Goal: Task Accomplishment & Management: Manage account settings

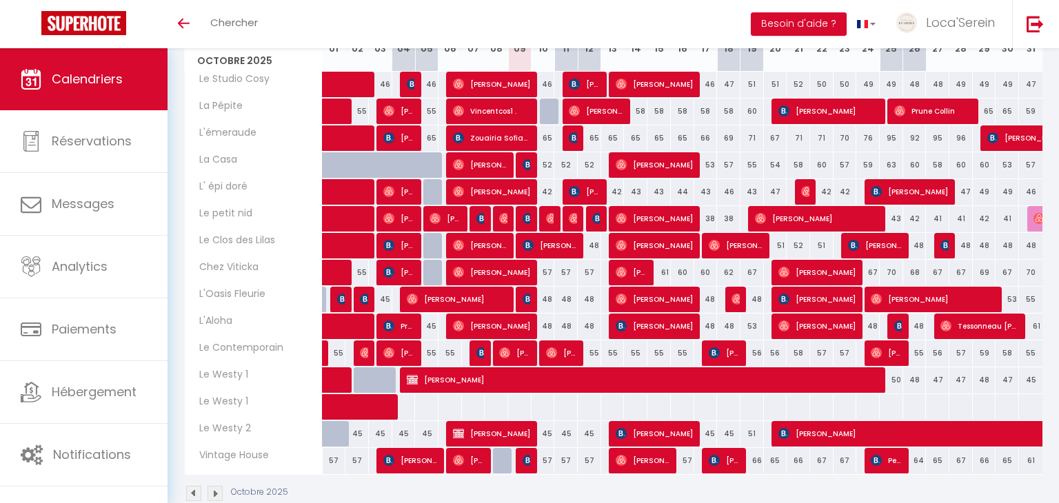
scroll to position [217, 0]
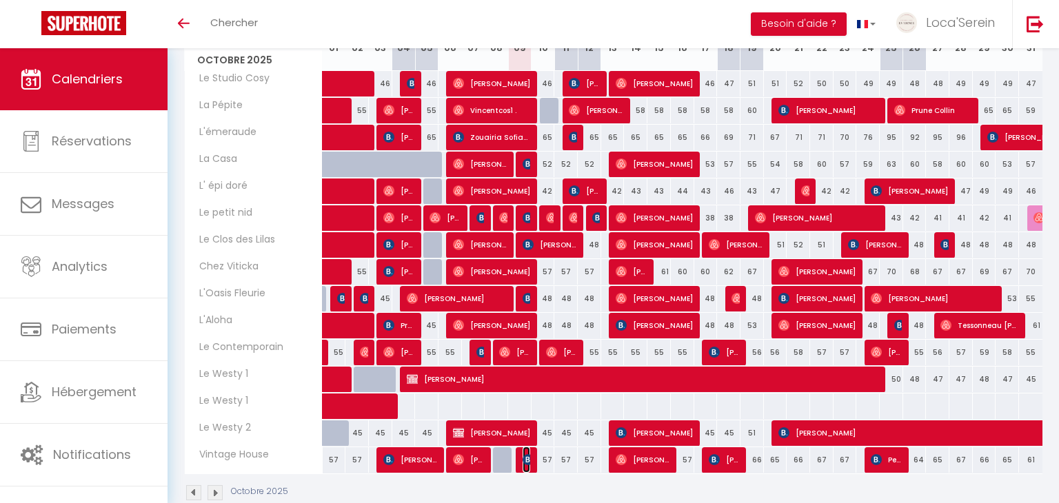
click at [525, 459] on img at bounding box center [528, 460] width 11 height 11
select select "OK"
select select "0"
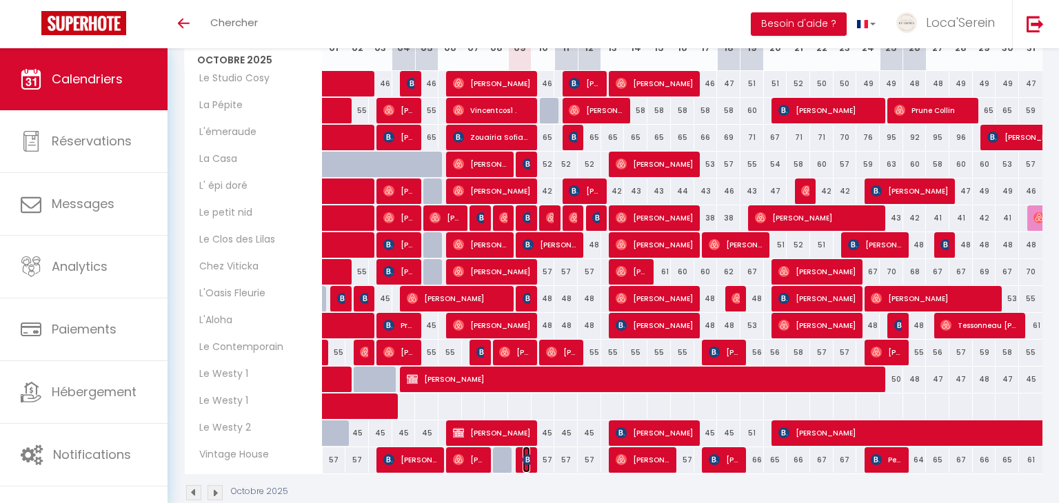
select select "1"
select select
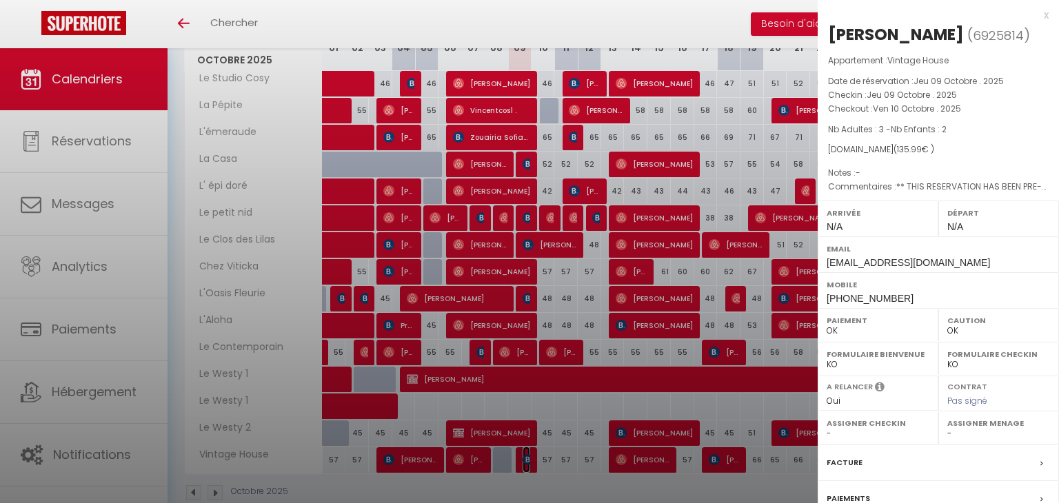
select select "31019"
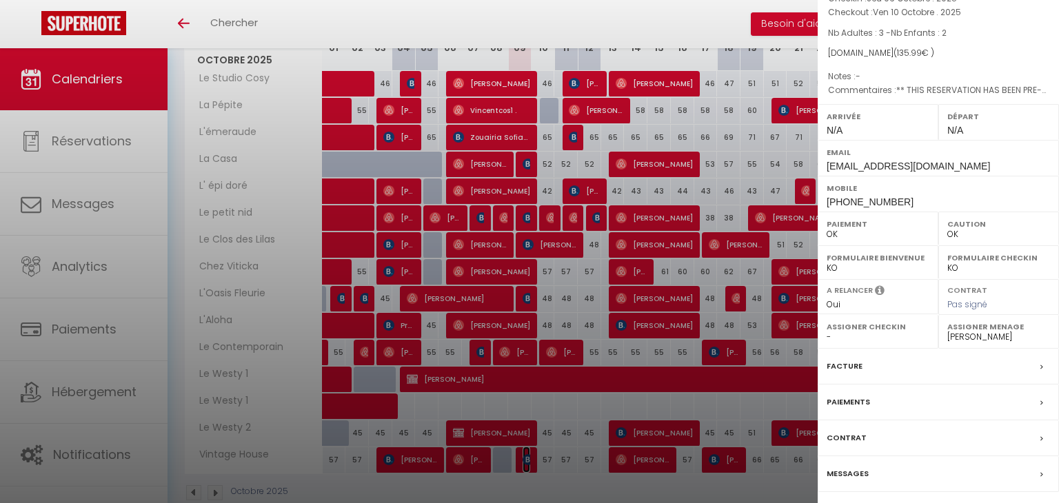
scroll to position [137, 0]
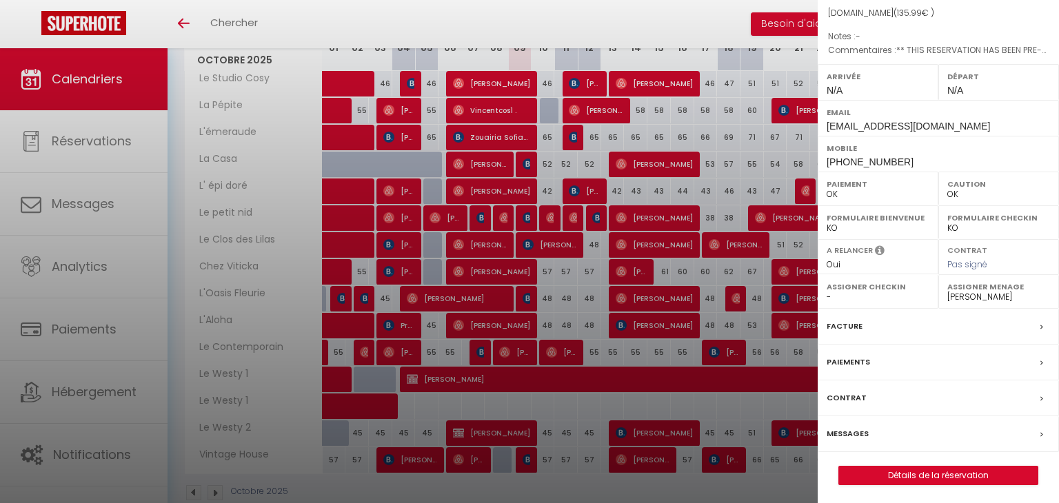
click at [878, 430] on div "Messages" at bounding box center [938, 435] width 241 height 36
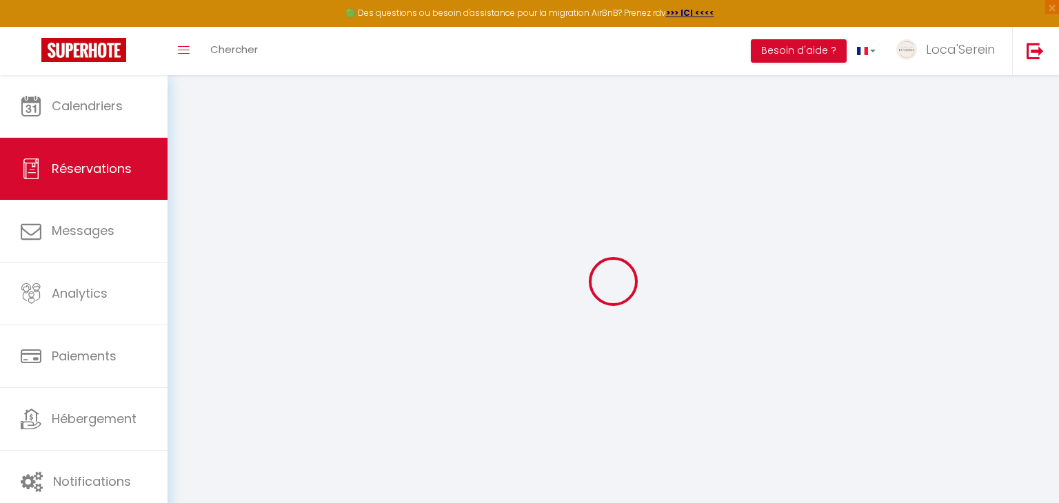
select select
checkbox input "false"
type textarea "** THIS RESERVATION HAS BEEN PRE-PAID ** BOOKING NOTE : Payment charge is EUR 1…"
select select
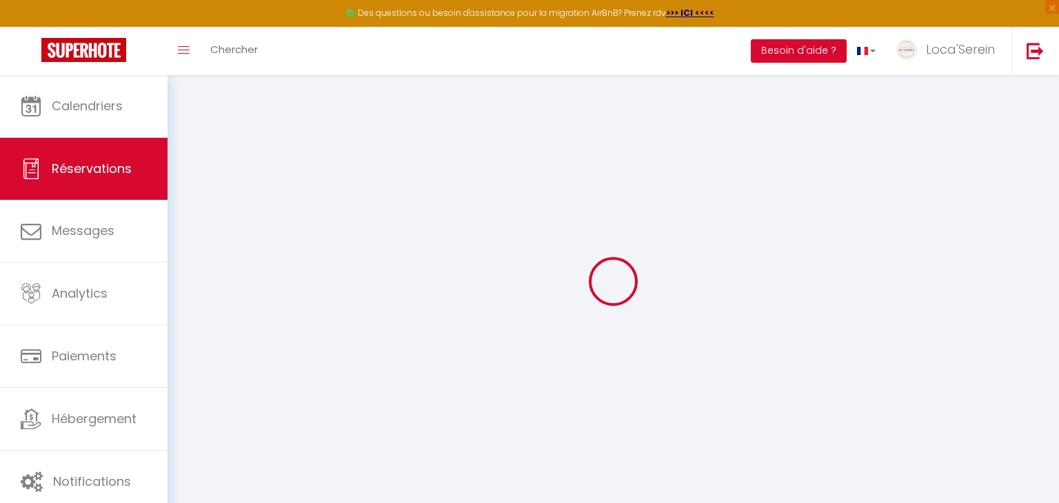
select select
checkbox input "false"
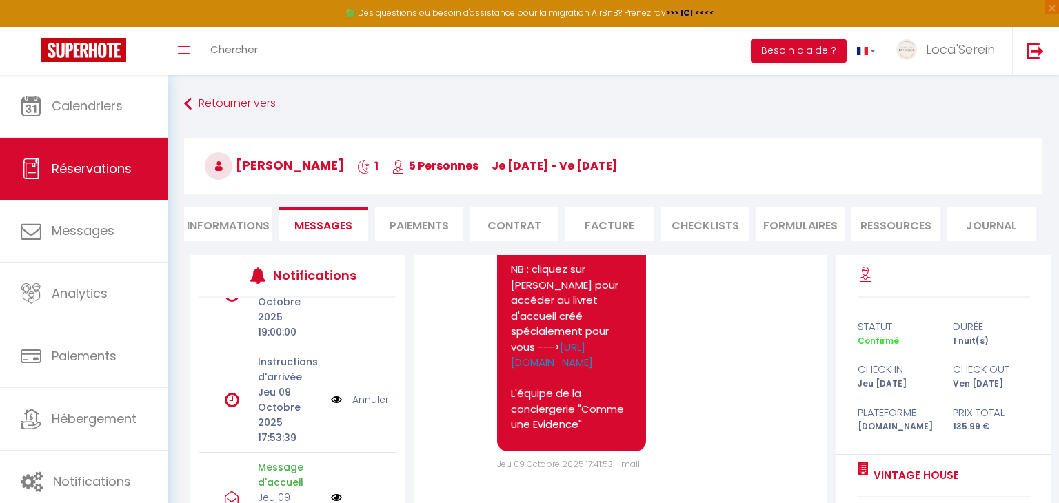
scroll to position [178, 0]
click at [335, 391] on img at bounding box center [336, 398] width 11 height 15
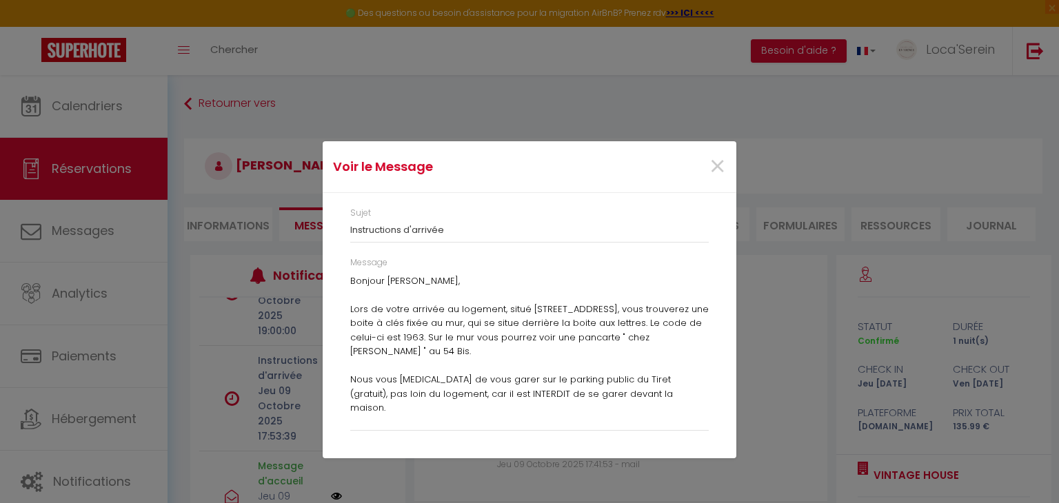
click at [354, 281] on p "Bonjour Hugues, Lors de votre arrivée au logement, situé 54 Bis rue des Apôtres…" at bounding box center [529, 414] width 359 height 281
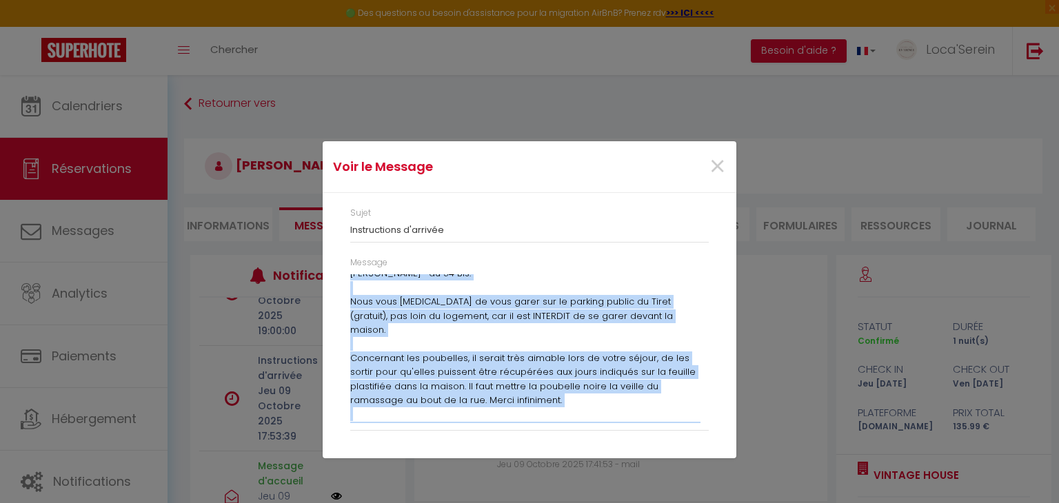
scroll to position [119, 0]
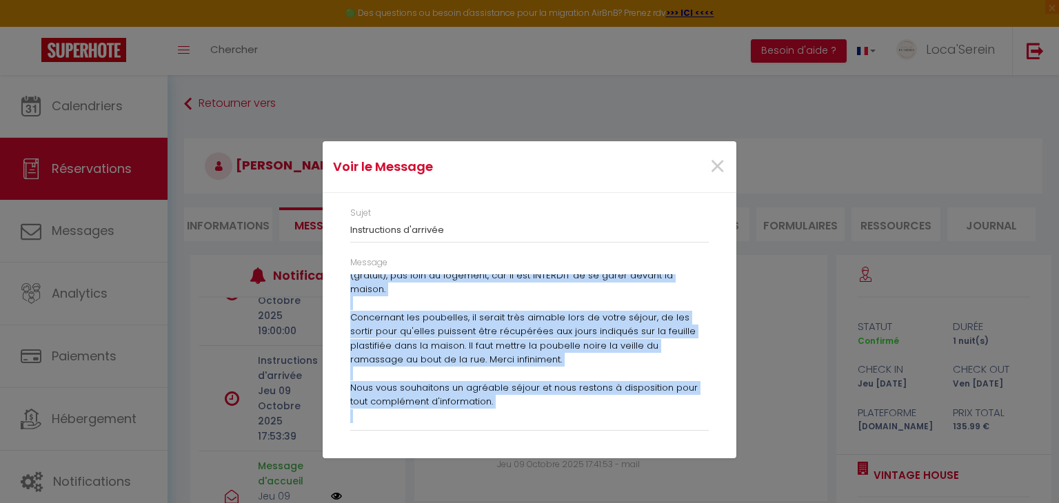
drag, startPoint x: 351, startPoint y: 282, endPoint x: 636, endPoint y: 430, distance: 320.8
click at [636, 430] on div "Message Bonjour Hugues, Lors de votre arrivée au logement, situé 54 Bis rue des…" at bounding box center [529, 344] width 359 height 174
copy p "Bonjour Hugues, Lors de votre arrivée au logement, situé 54 Bis rue des Apôtres…"
click at [719, 161] on span "×" at bounding box center [717, 166] width 17 height 41
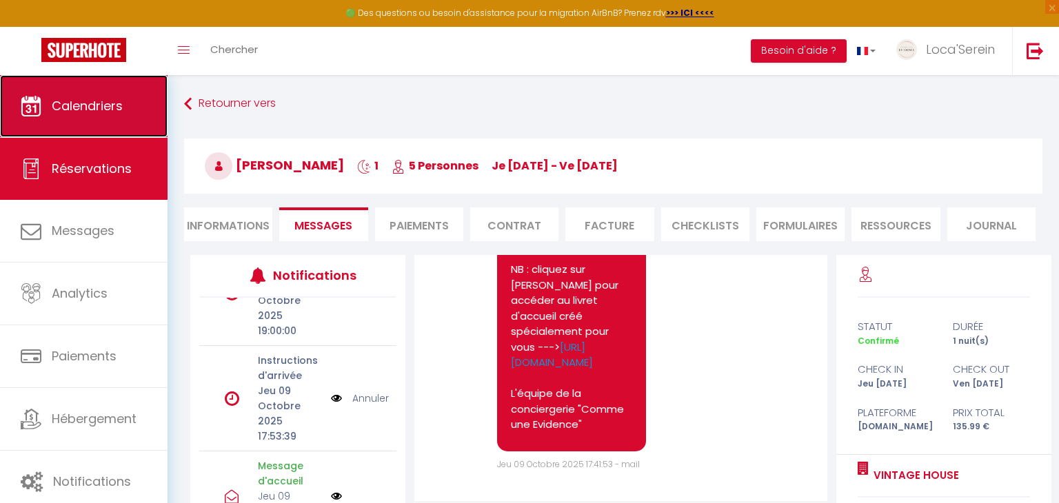
click at [108, 97] on span "Calendriers" at bounding box center [87, 105] width 71 height 17
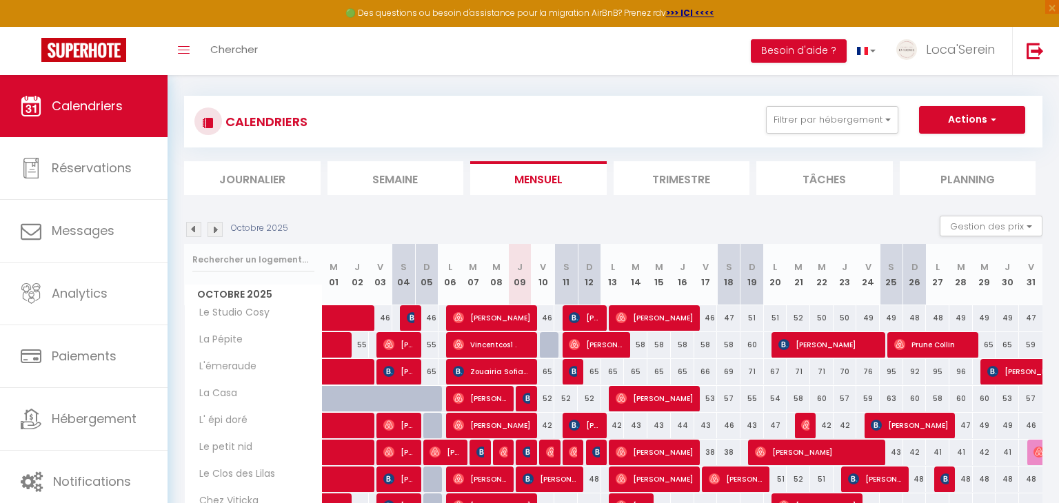
scroll to position [8, 0]
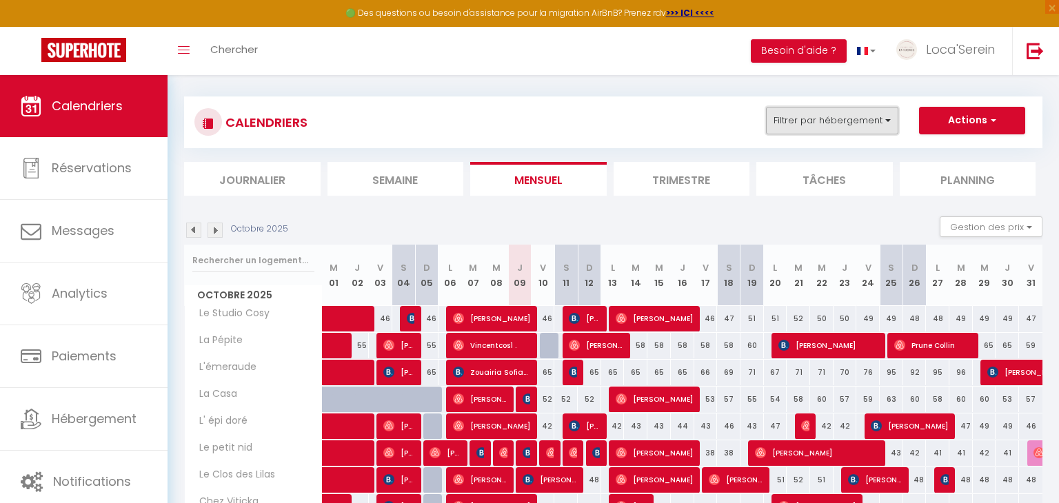
click at [871, 123] on button "Filtrer par hébergement" at bounding box center [832, 121] width 132 height 28
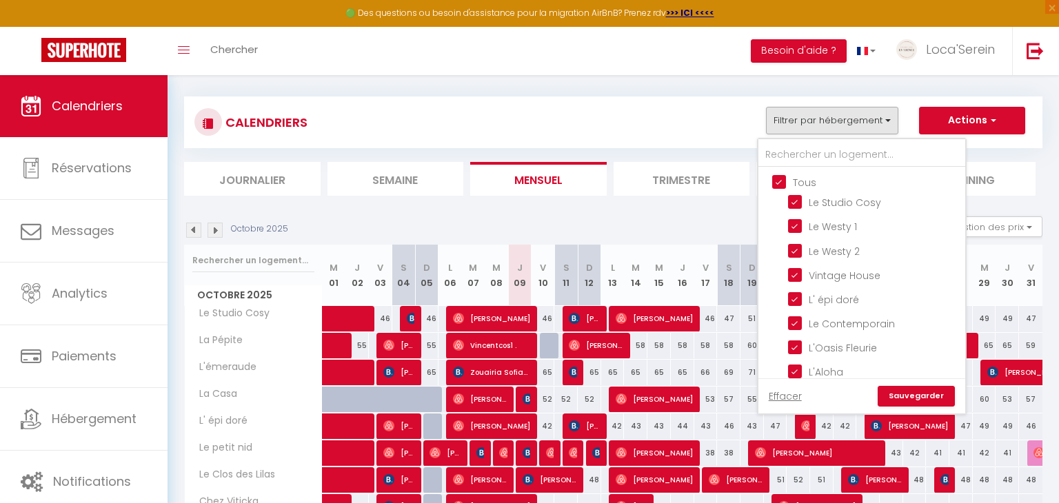
click at [794, 183] on input "Tous" at bounding box center [875, 181] width 207 height 14
checkbox input "false"
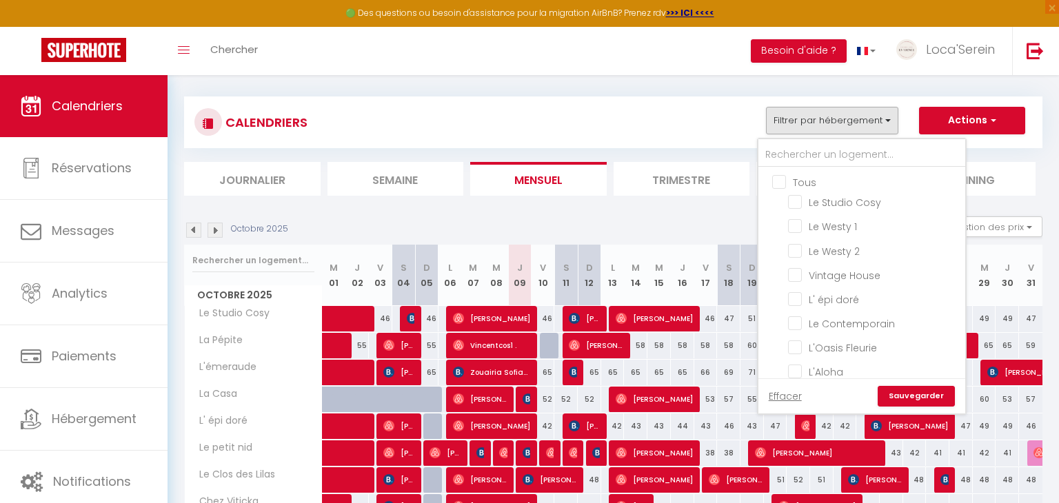
checkbox input "false"
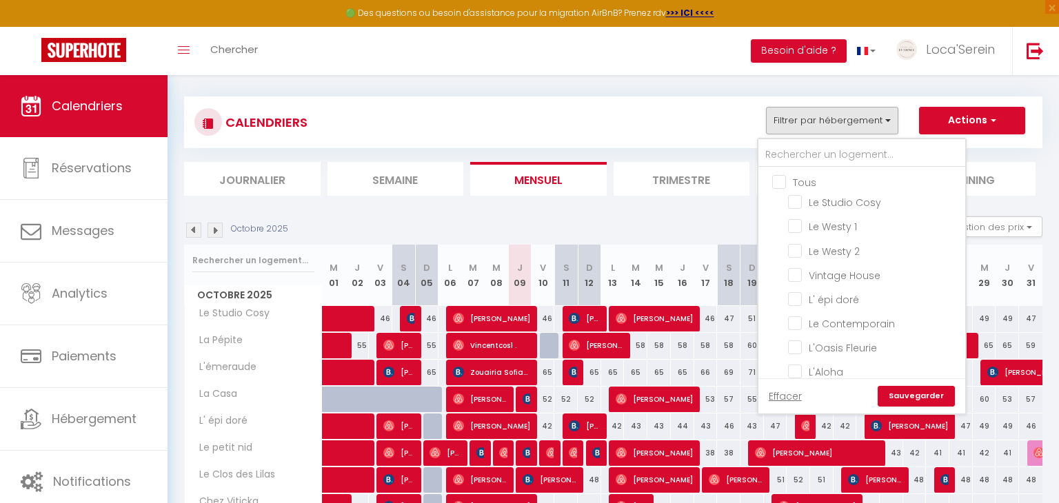
checkbox input "false"
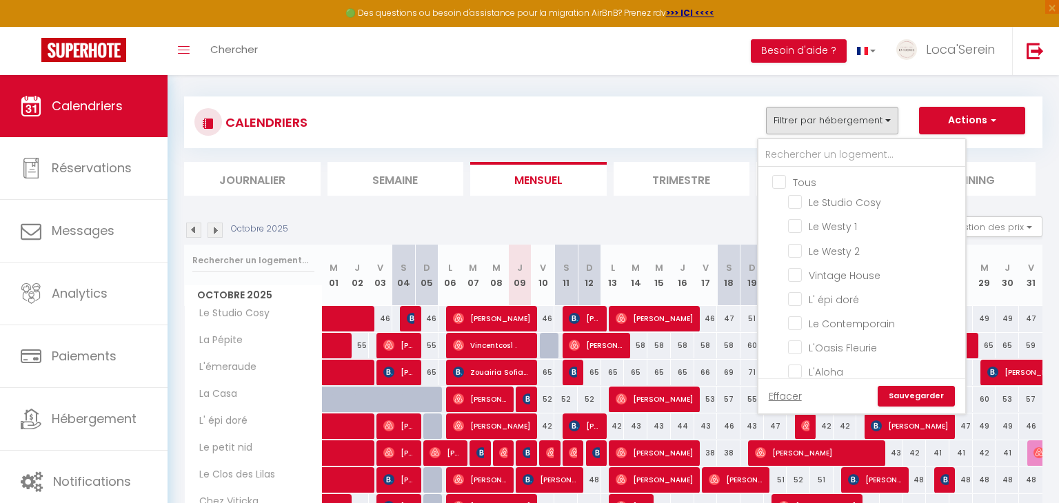
checkbox input "false"
click at [838, 205] on input "Le Studio Cosy" at bounding box center [874, 201] width 172 height 14
checkbox input "true"
click at [846, 271] on input "Vintage House" at bounding box center [874, 275] width 172 height 14
checkbox input "true"
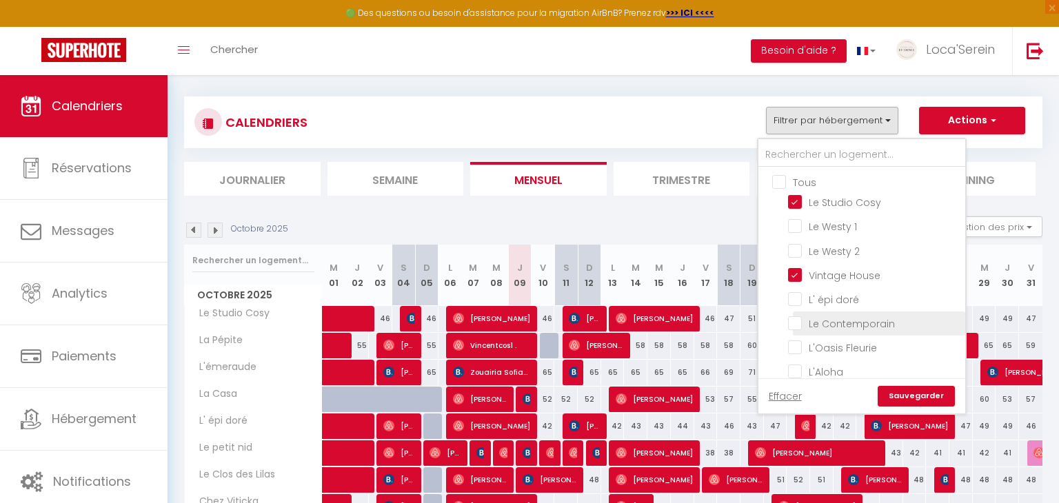
click at [852, 317] on input "Le Contemporain" at bounding box center [874, 323] width 172 height 14
checkbox input "true"
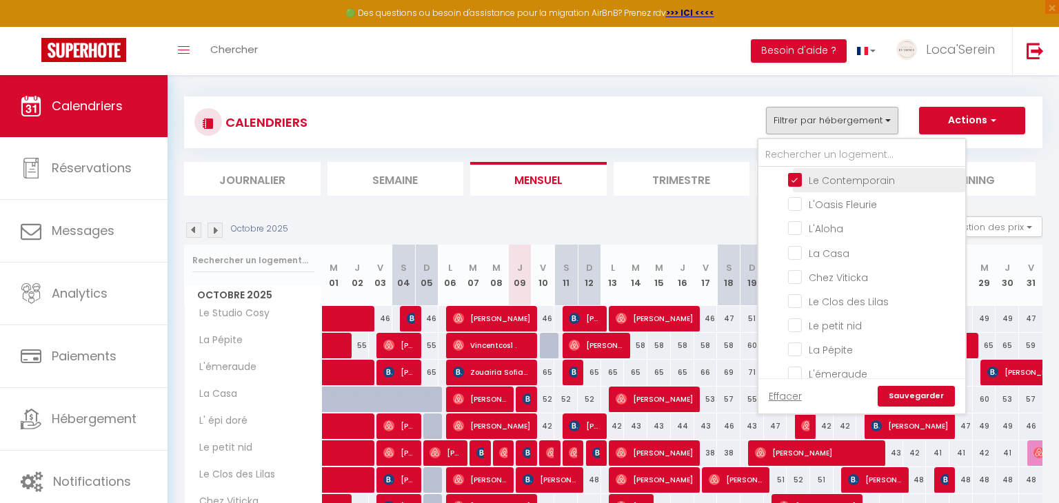
scroll to position [149, 0]
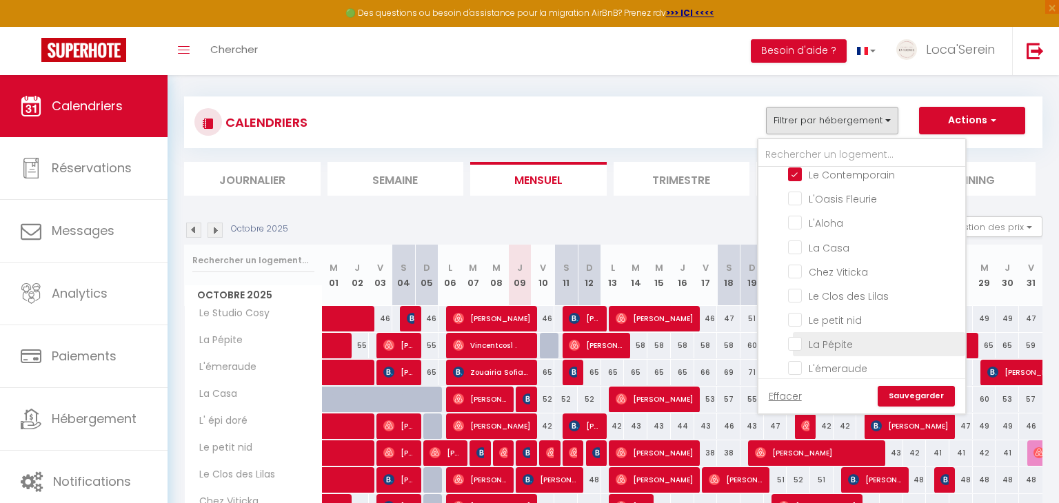
click at [843, 337] on input "La Pépite" at bounding box center [874, 344] width 172 height 14
checkbox input "true"
click at [923, 404] on link "Sauvegarder" at bounding box center [916, 396] width 77 height 21
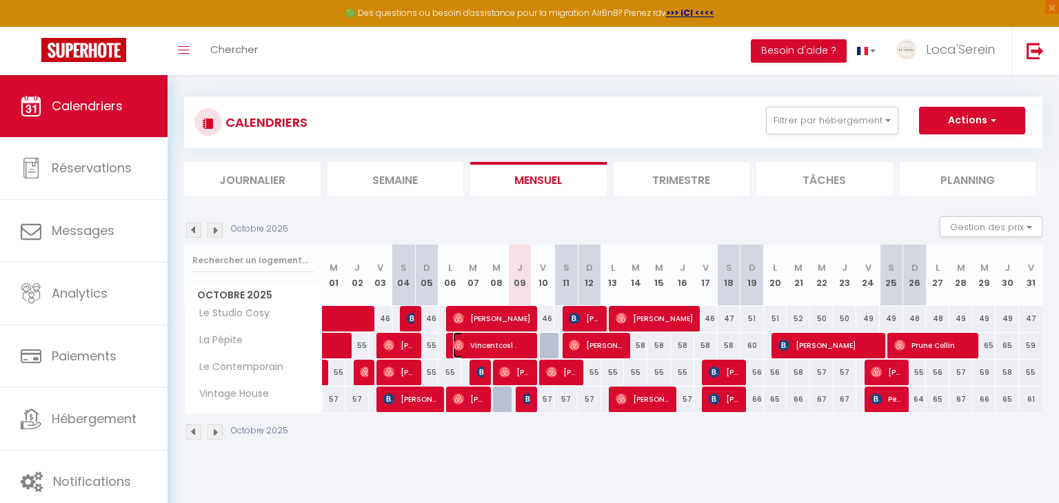
click at [510, 346] on span "⁨Vincentcos1⁩ ." at bounding box center [492, 345] width 78 height 26
select select "OK"
select select "0"
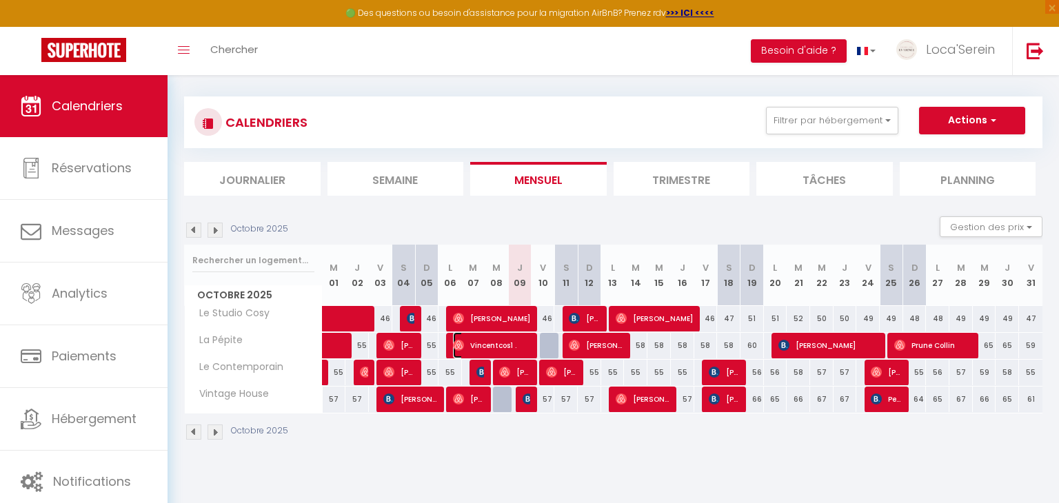
select select "1"
select select
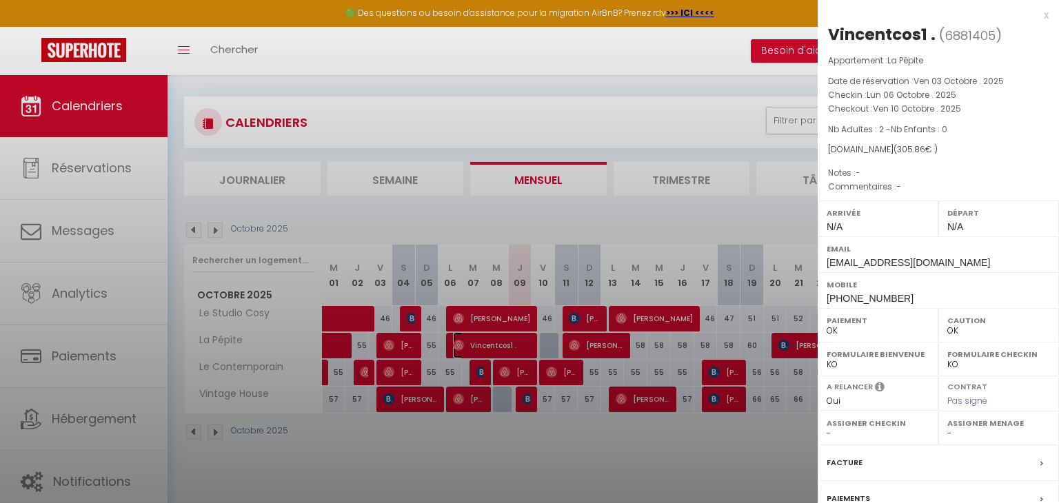
select select "31019"
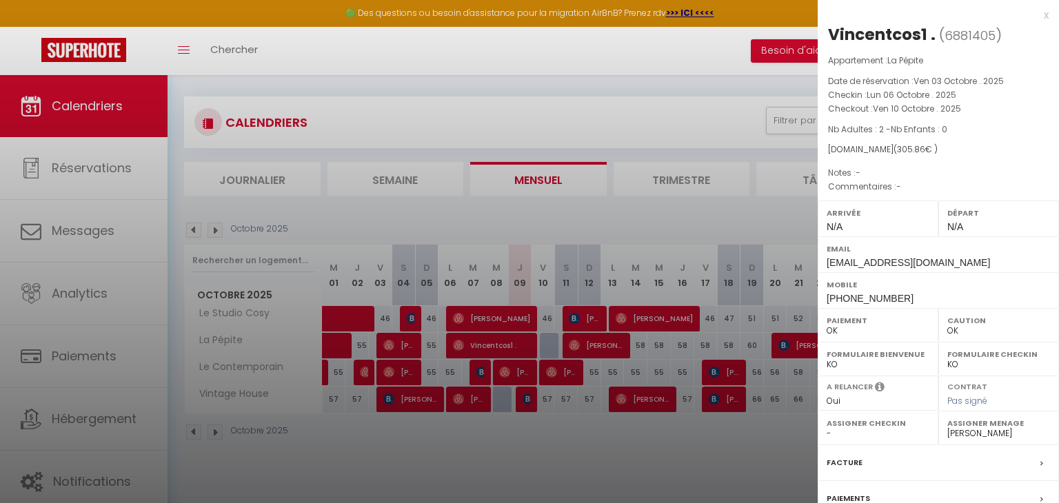
click at [511, 348] on div at bounding box center [529, 251] width 1059 height 503
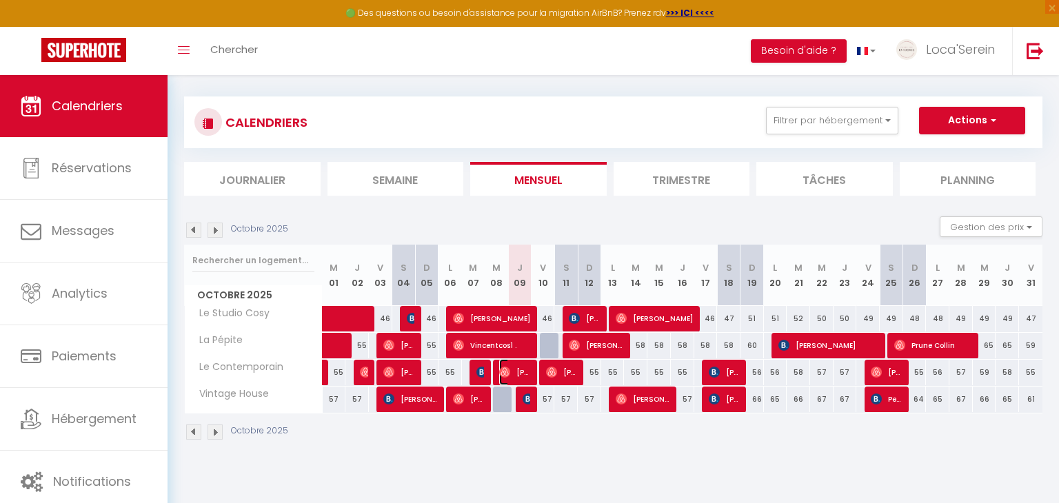
click at [525, 368] on span "[PERSON_NAME]" at bounding box center [514, 372] width 31 height 26
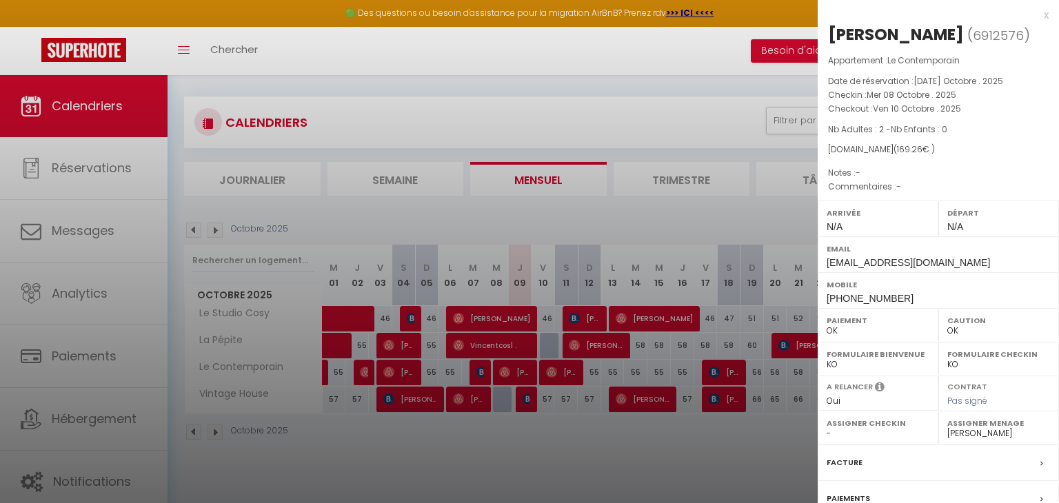
click at [524, 366] on div at bounding box center [529, 251] width 1059 height 503
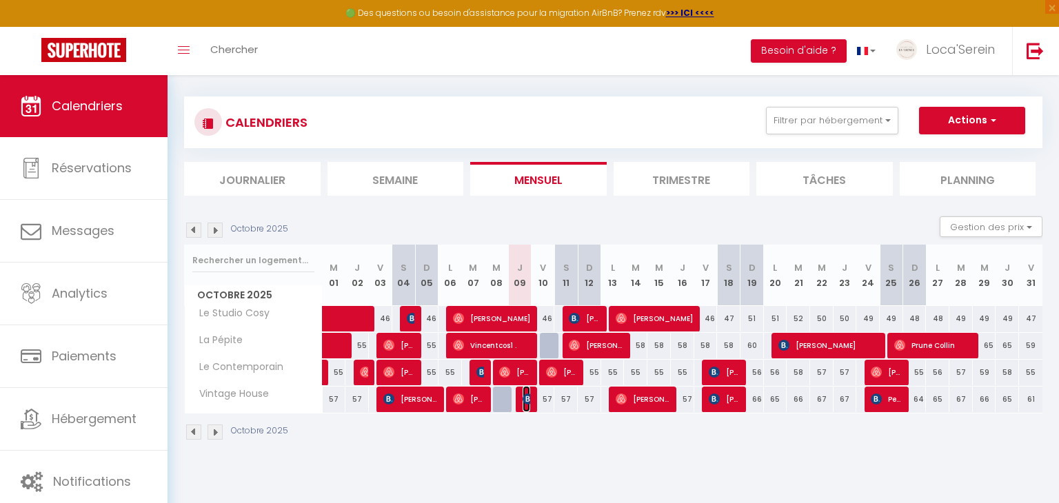
click at [529, 397] on img at bounding box center [528, 399] width 11 height 11
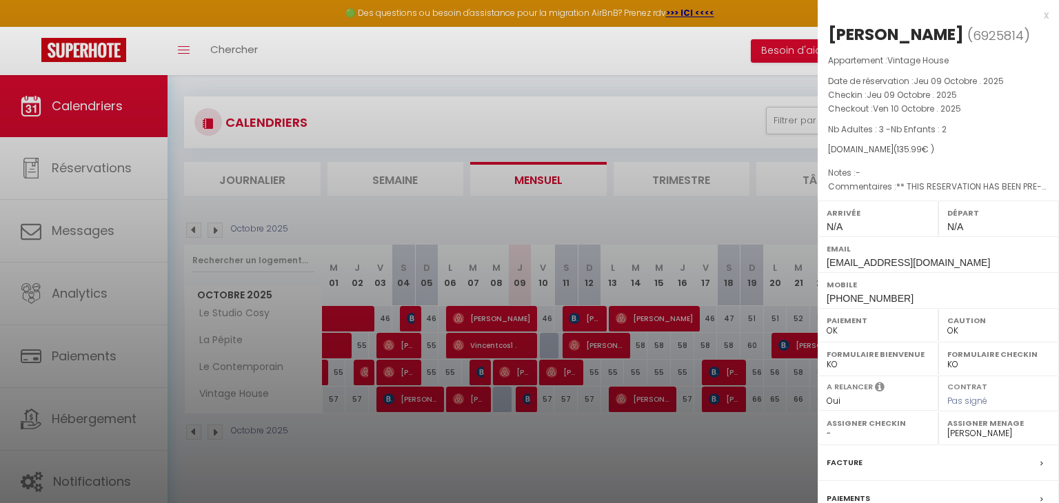
click at [529, 397] on div at bounding box center [529, 251] width 1059 height 503
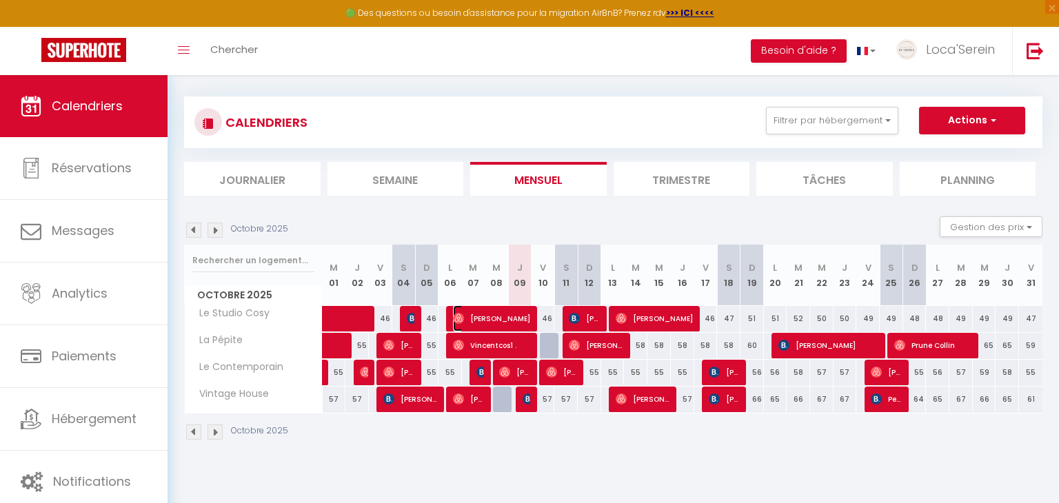
click at [523, 317] on span "[PERSON_NAME]" at bounding box center [492, 319] width 78 height 26
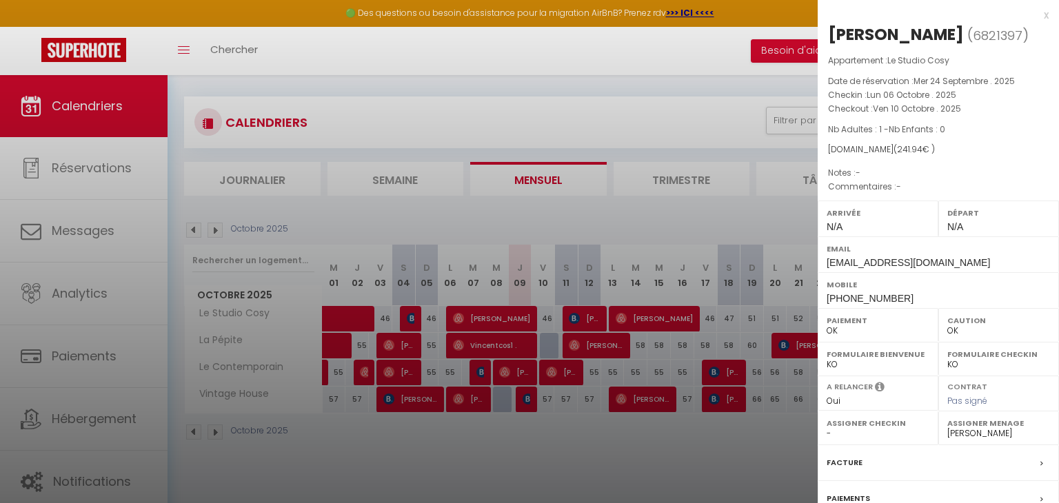
click at [523, 317] on div at bounding box center [529, 251] width 1059 height 503
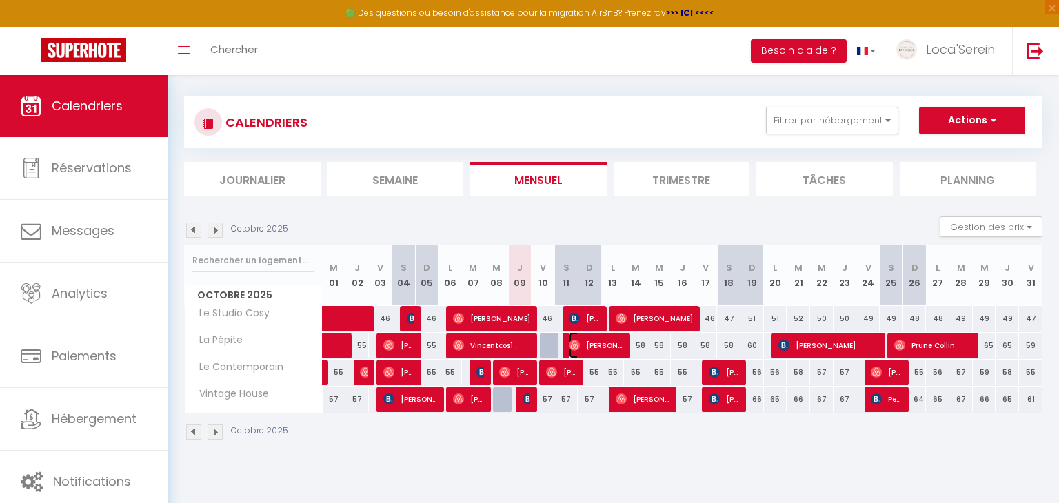
click at [609, 340] on span "[PERSON_NAME]" at bounding box center [596, 345] width 54 height 26
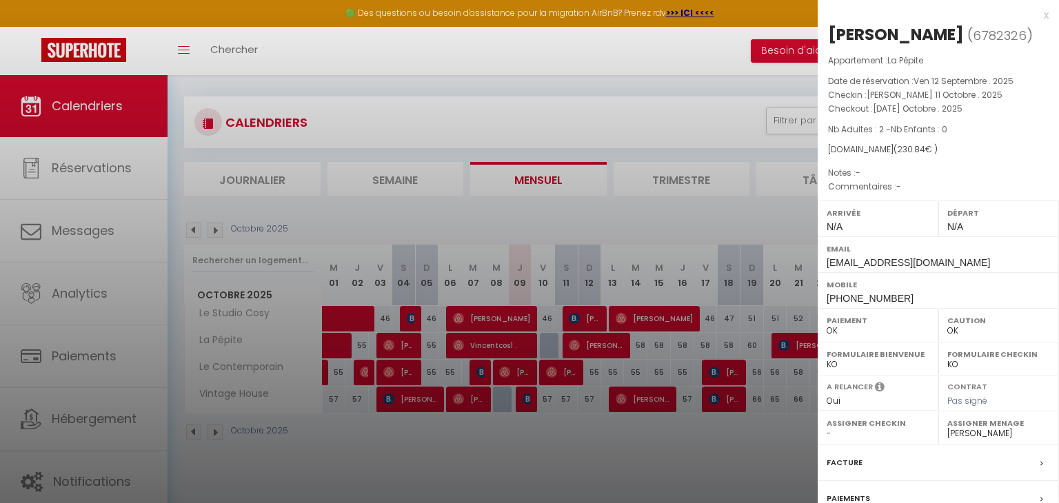
click at [609, 340] on div at bounding box center [529, 251] width 1059 height 503
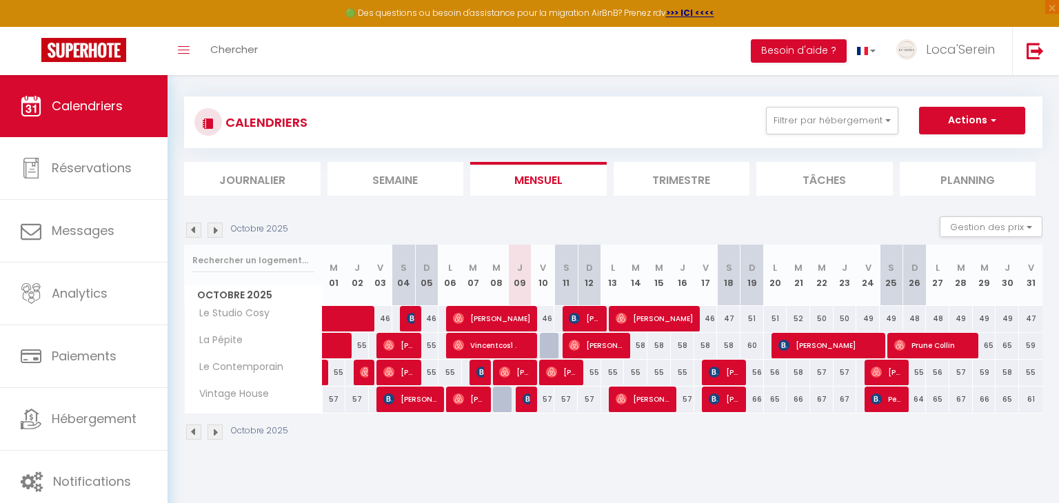
click at [218, 227] on img at bounding box center [215, 230] width 15 height 15
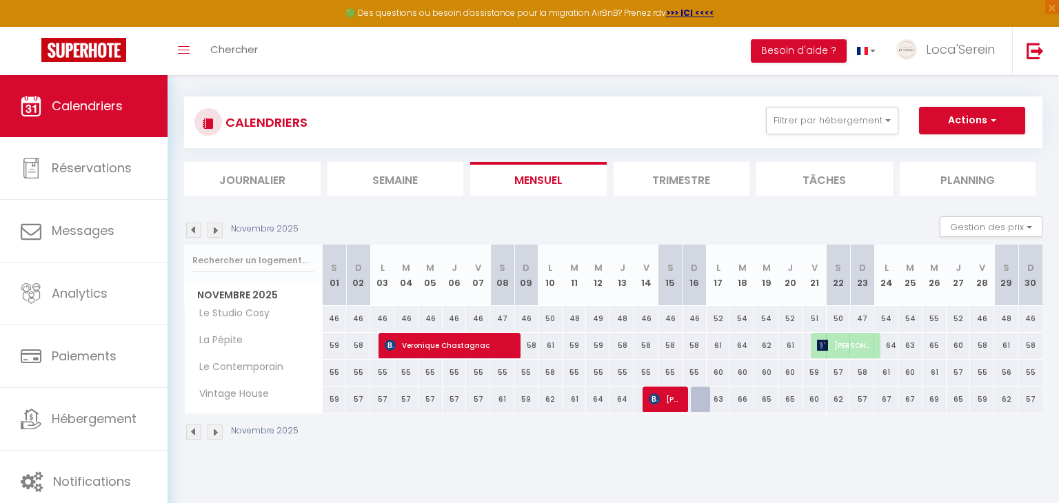
click at [217, 232] on img at bounding box center [215, 230] width 15 height 15
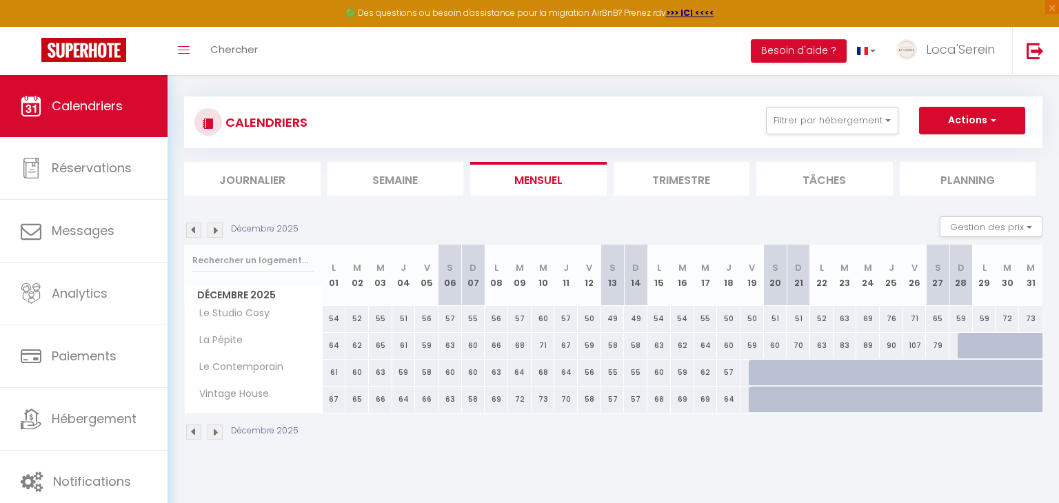
click at [203, 235] on div "Décembre 2025" at bounding box center [243, 230] width 119 height 15
click at [197, 231] on img at bounding box center [193, 230] width 15 height 15
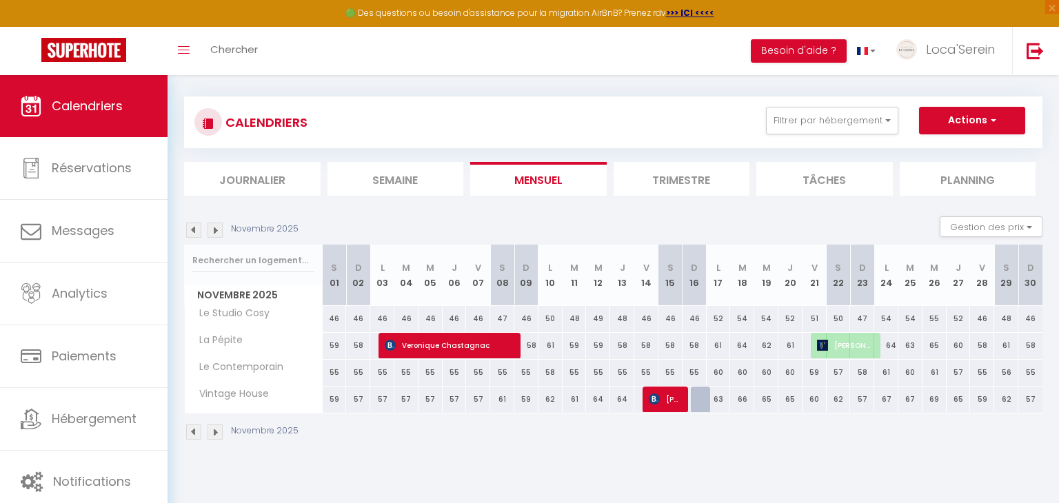
click at [198, 231] on img at bounding box center [193, 230] width 15 height 15
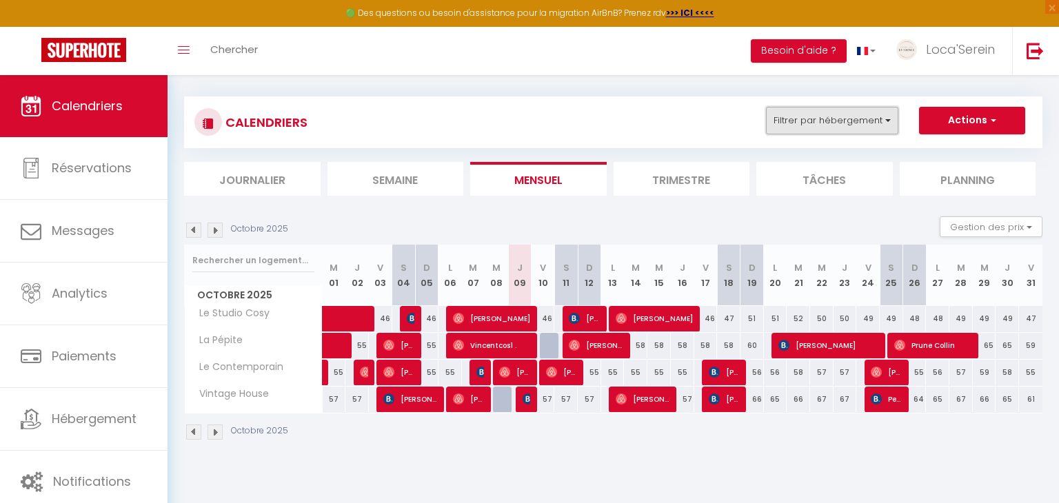
click at [865, 117] on button "Filtrer par hébergement" at bounding box center [832, 121] width 132 height 28
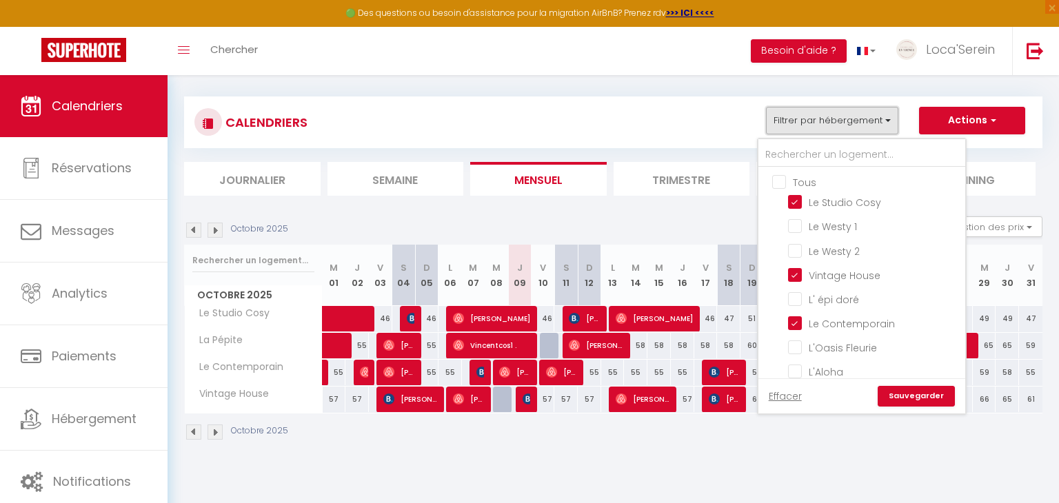
click at [865, 117] on button "Filtrer par hébergement" at bounding box center [832, 121] width 132 height 28
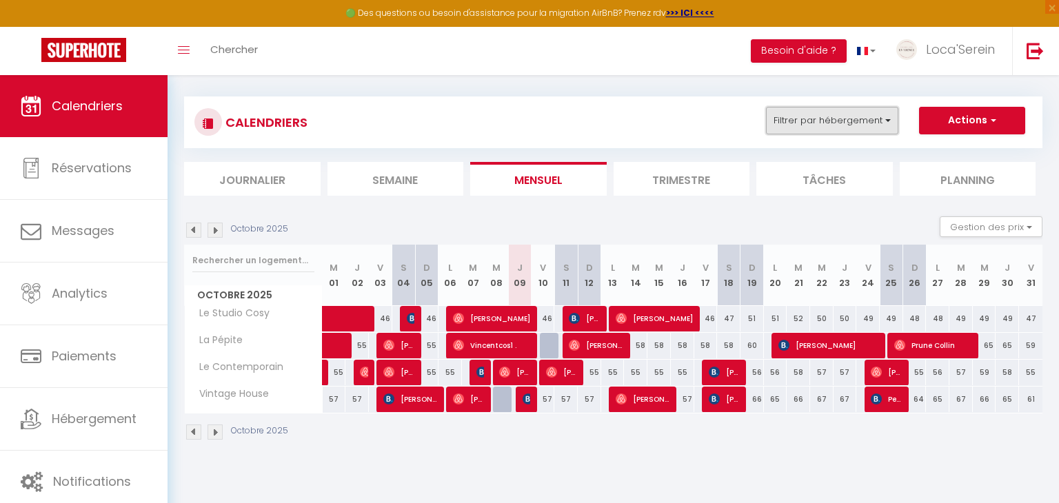
click at [865, 117] on button "Filtrer par hébergement" at bounding box center [832, 121] width 132 height 28
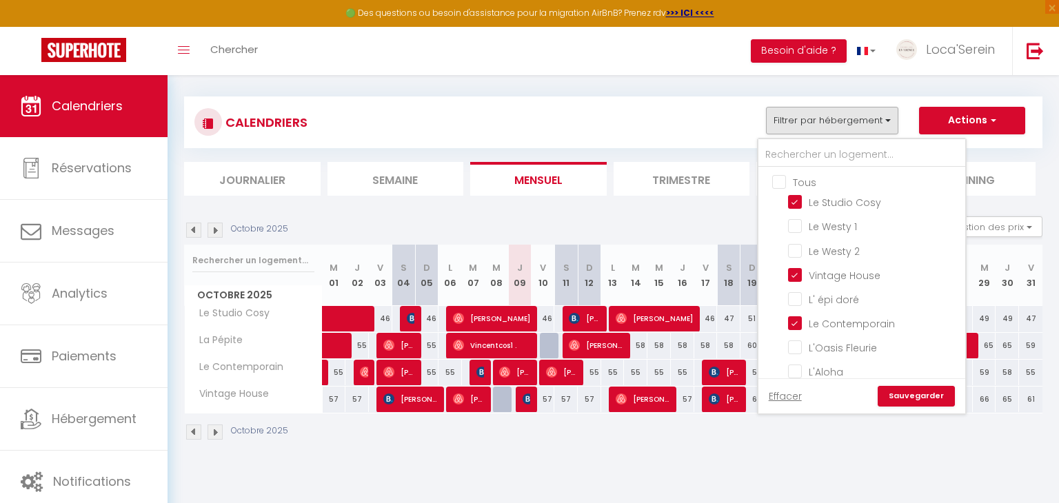
click at [809, 187] on input "Tous" at bounding box center [875, 181] width 207 height 14
checkbox input "true"
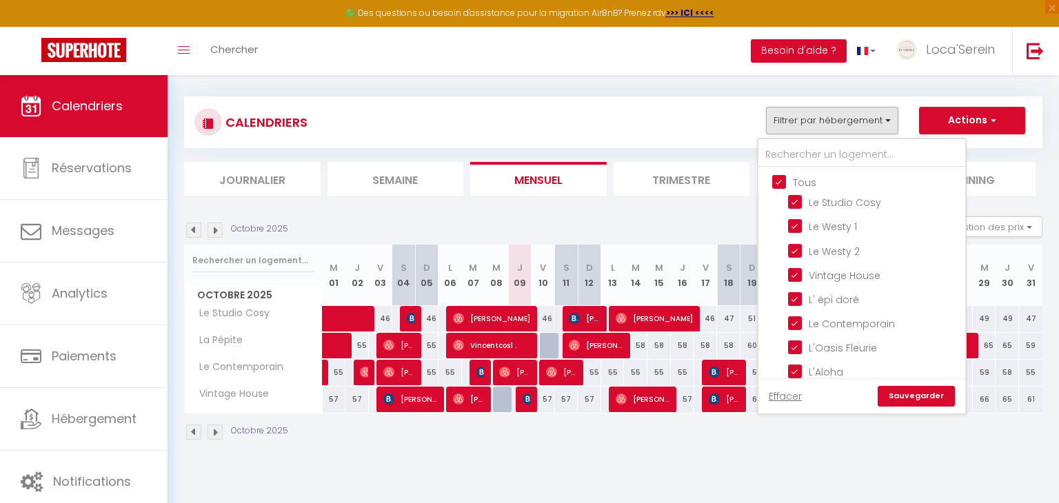
checkbox input "true"
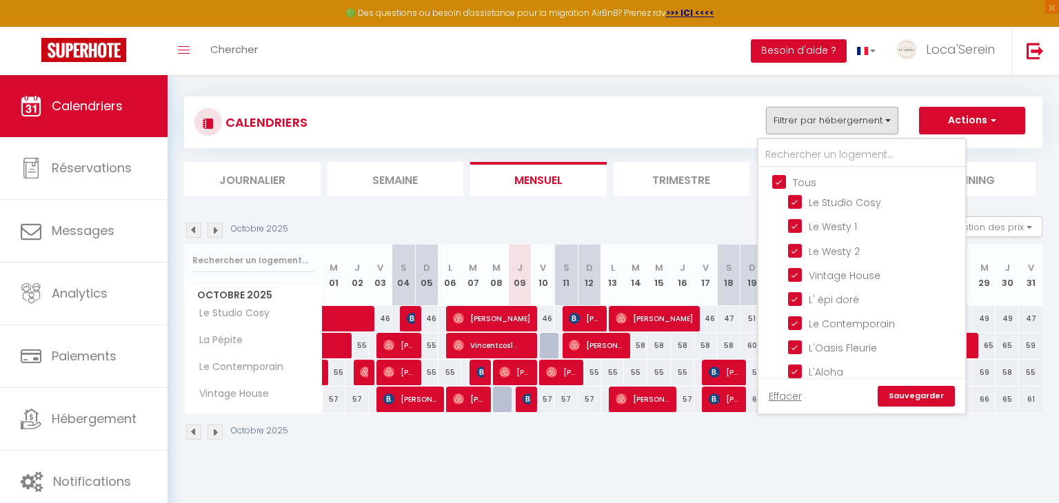
checkbox input "true"
click at [935, 403] on link "Sauvegarder" at bounding box center [916, 396] width 77 height 21
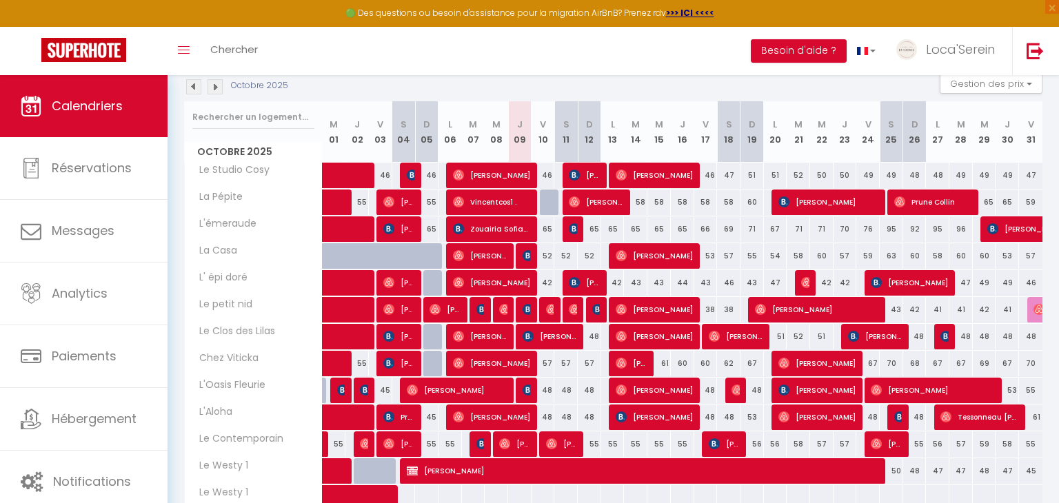
scroll to position [154, 0]
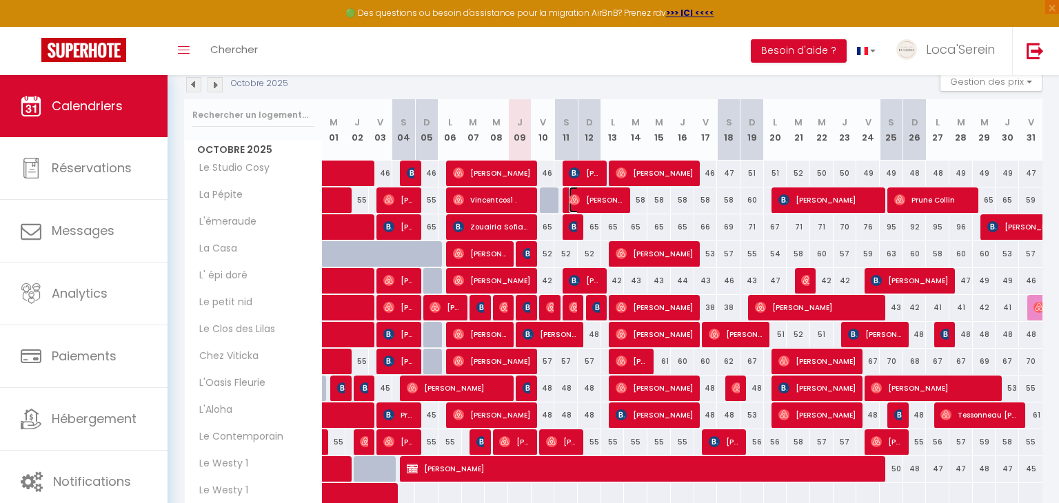
click at [618, 197] on span "[PERSON_NAME]" at bounding box center [596, 200] width 54 height 26
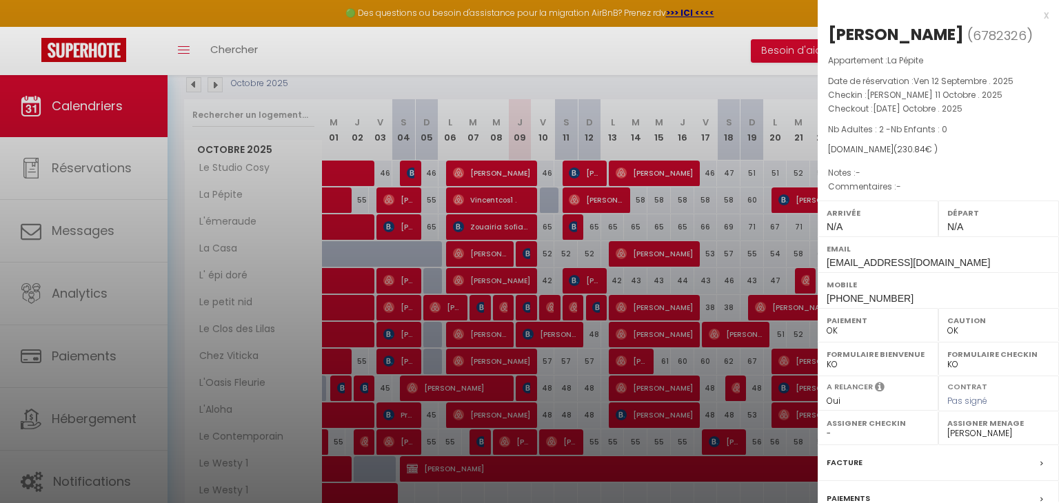
click at [755, 246] on div at bounding box center [529, 251] width 1059 height 503
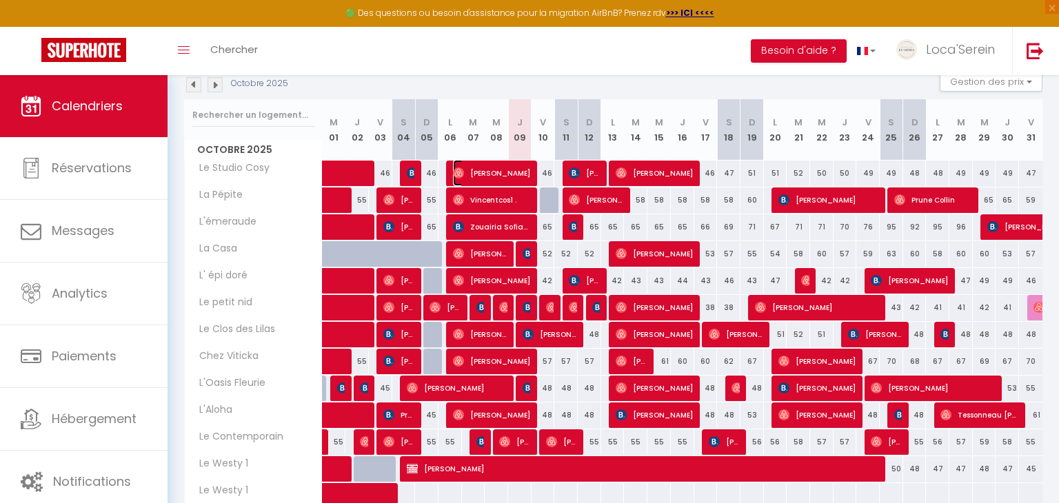
click at [502, 174] on span "[PERSON_NAME]" at bounding box center [492, 173] width 78 height 26
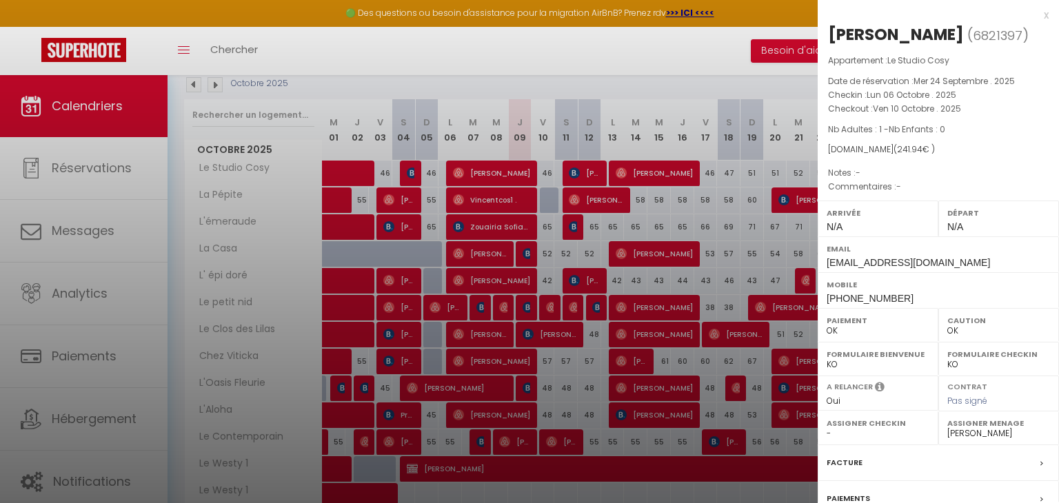
click at [490, 248] on div at bounding box center [529, 251] width 1059 height 503
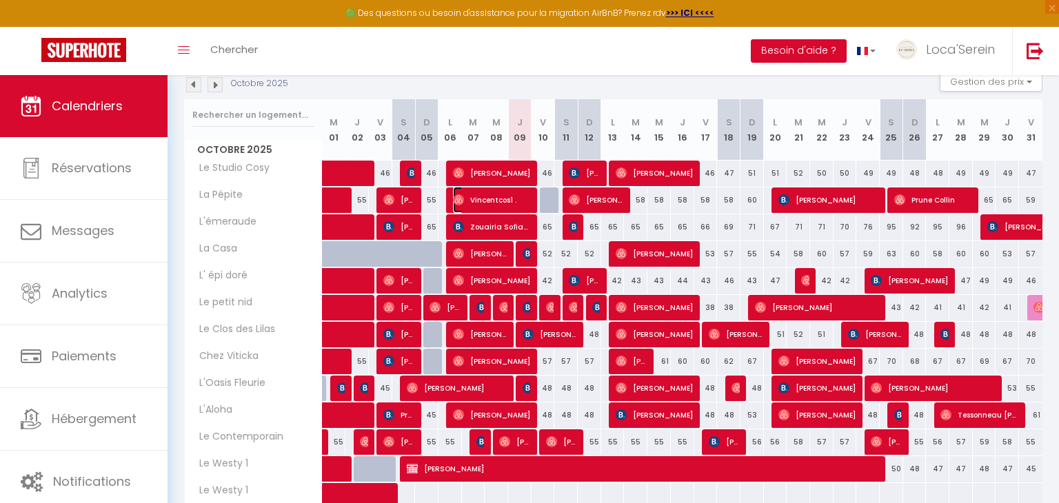
click at [474, 194] on span "⁨Vincentcos1⁩ ." at bounding box center [492, 200] width 78 height 26
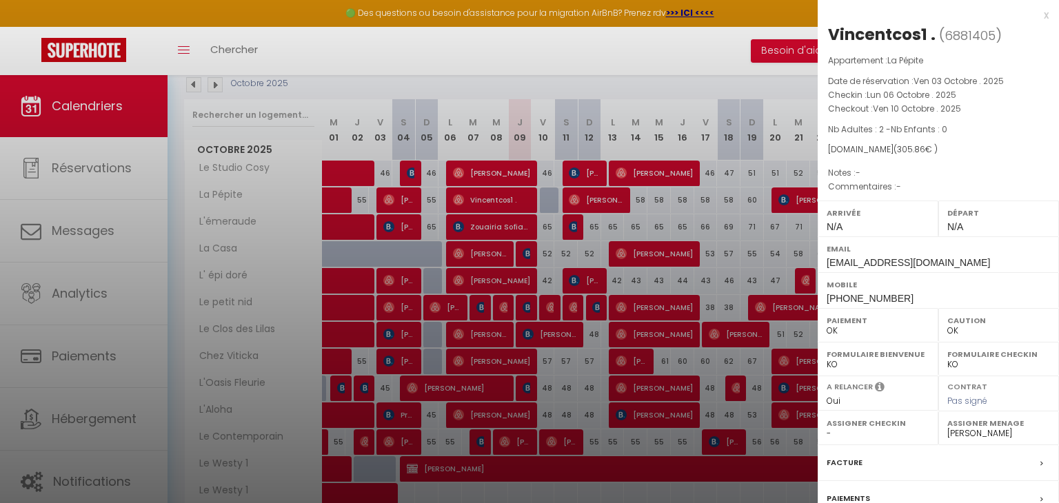
click at [474, 195] on div at bounding box center [529, 251] width 1059 height 503
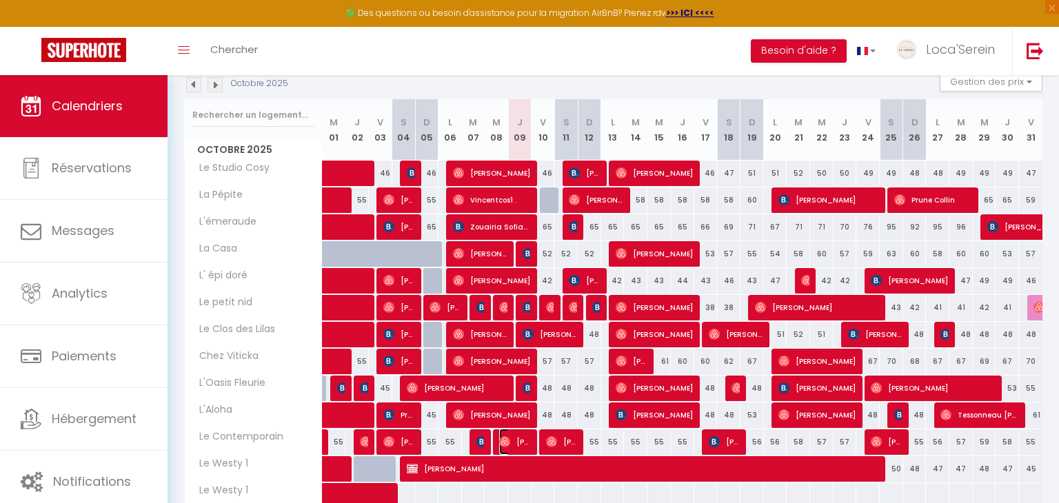
click at [511, 437] on span "[PERSON_NAME]" at bounding box center [514, 442] width 31 height 26
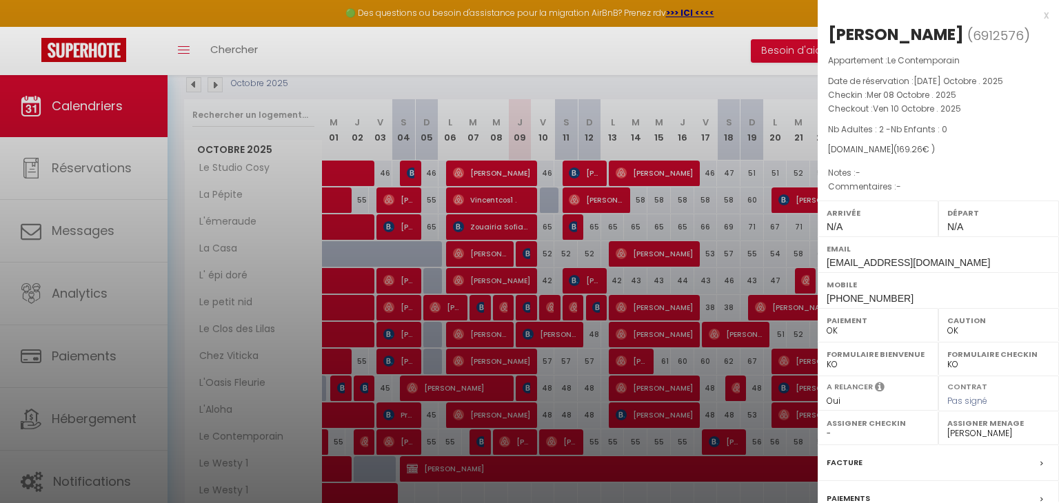
click at [523, 391] on div at bounding box center [529, 251] width 1059 height 503
